Goal: Task Accomplishment & Management: Manage account settings

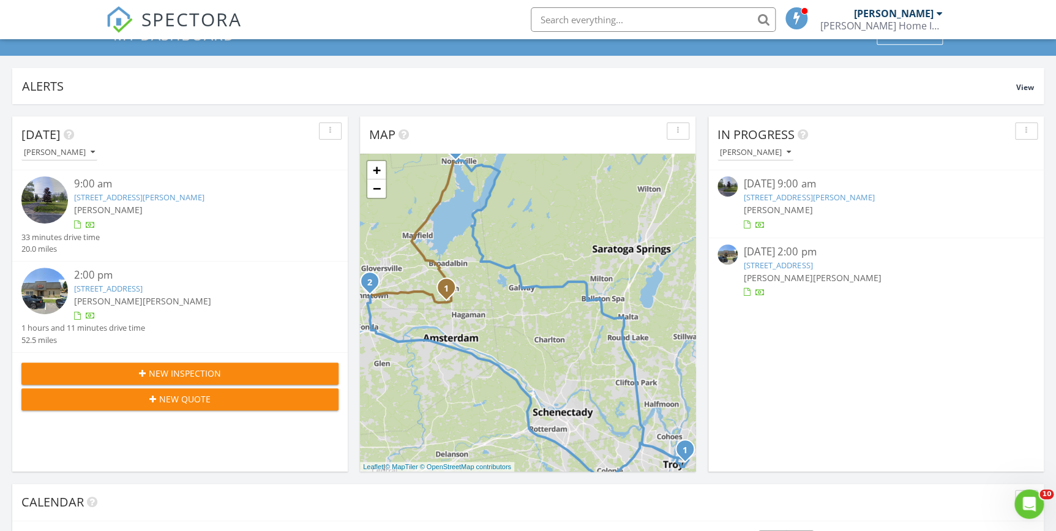
scroll to position [111, 0]
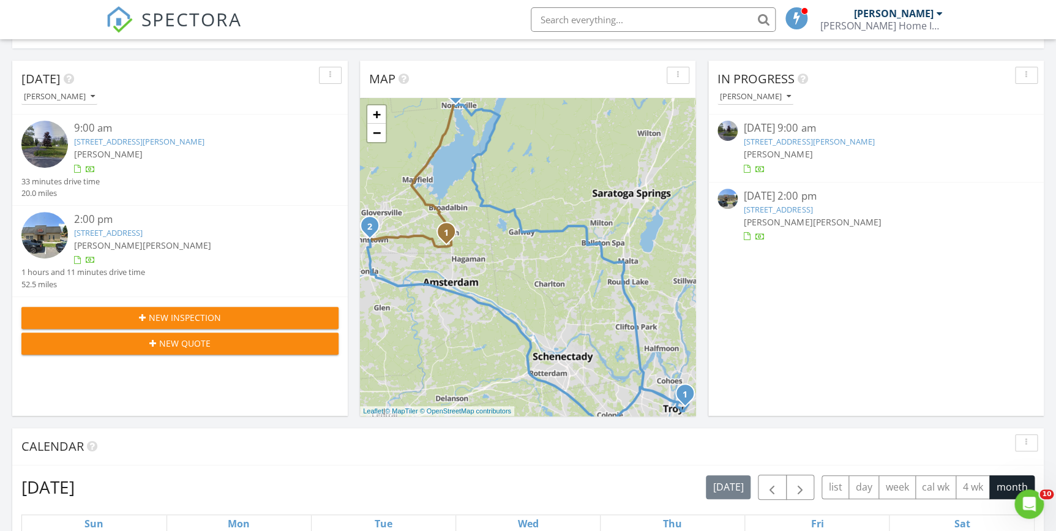
click at [800, 141] on link "[STREET_ADDRESS][PERSON_NAME]" at bounding box center [809, 141] width 130 height 11
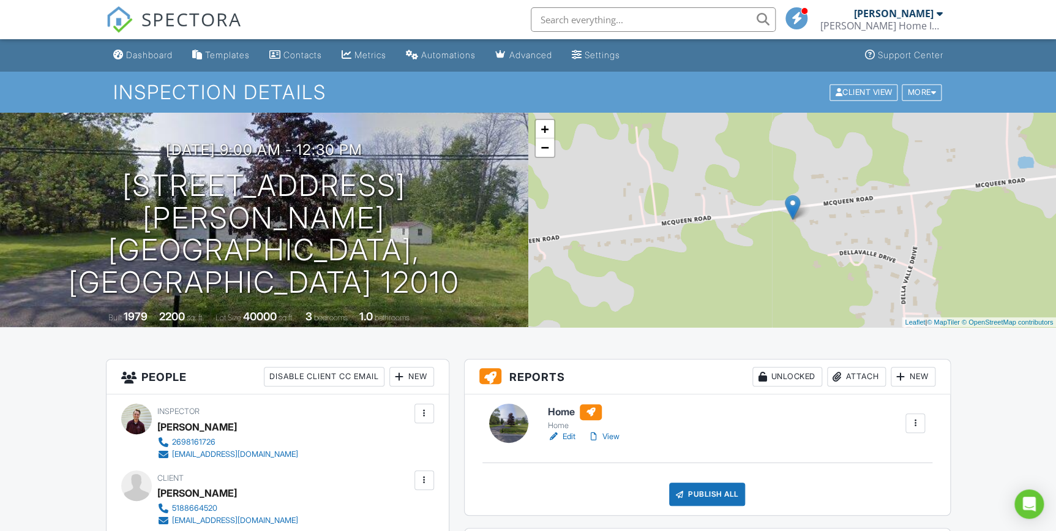
click at [570, 434] on link "Edit" at bounding box center [562, 437] width 28 height 12
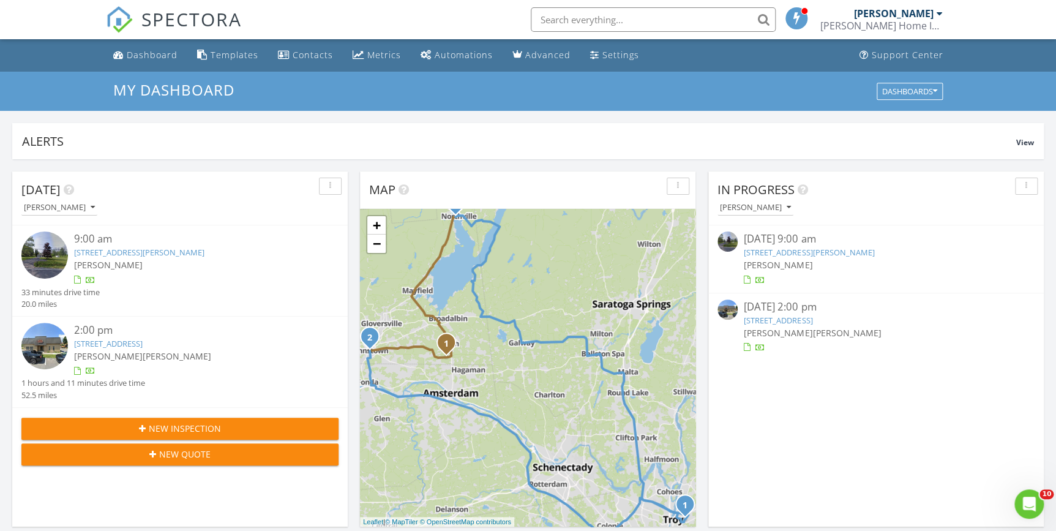
click at [798, 323] on link "[STREET_ADDRESS]" at bounding box center [778, 320] width 69 height 11
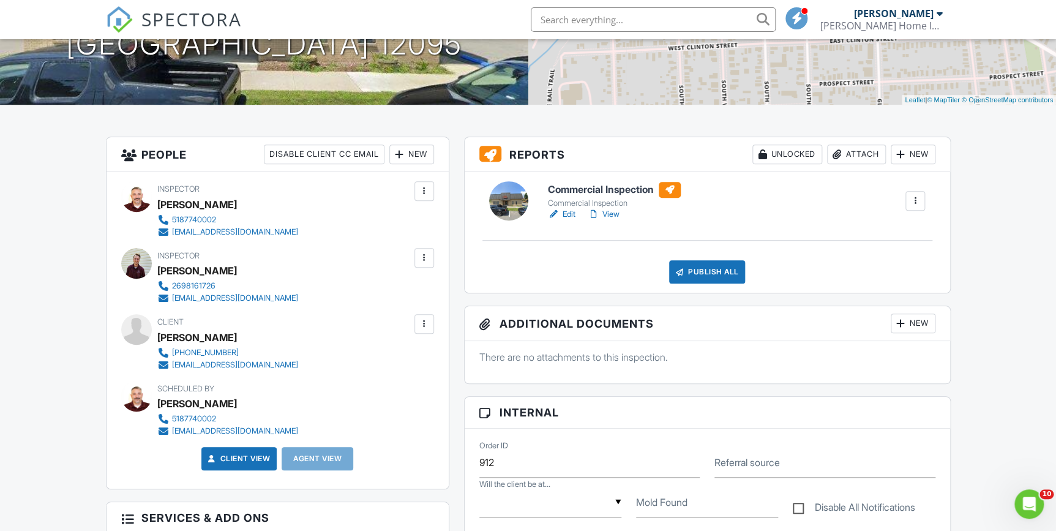
click at [568, 214] on link "Edit" at bounding box center [562, 214] width 28 height 12
